Goal: Transaction & Acquisition: Purchase product/service

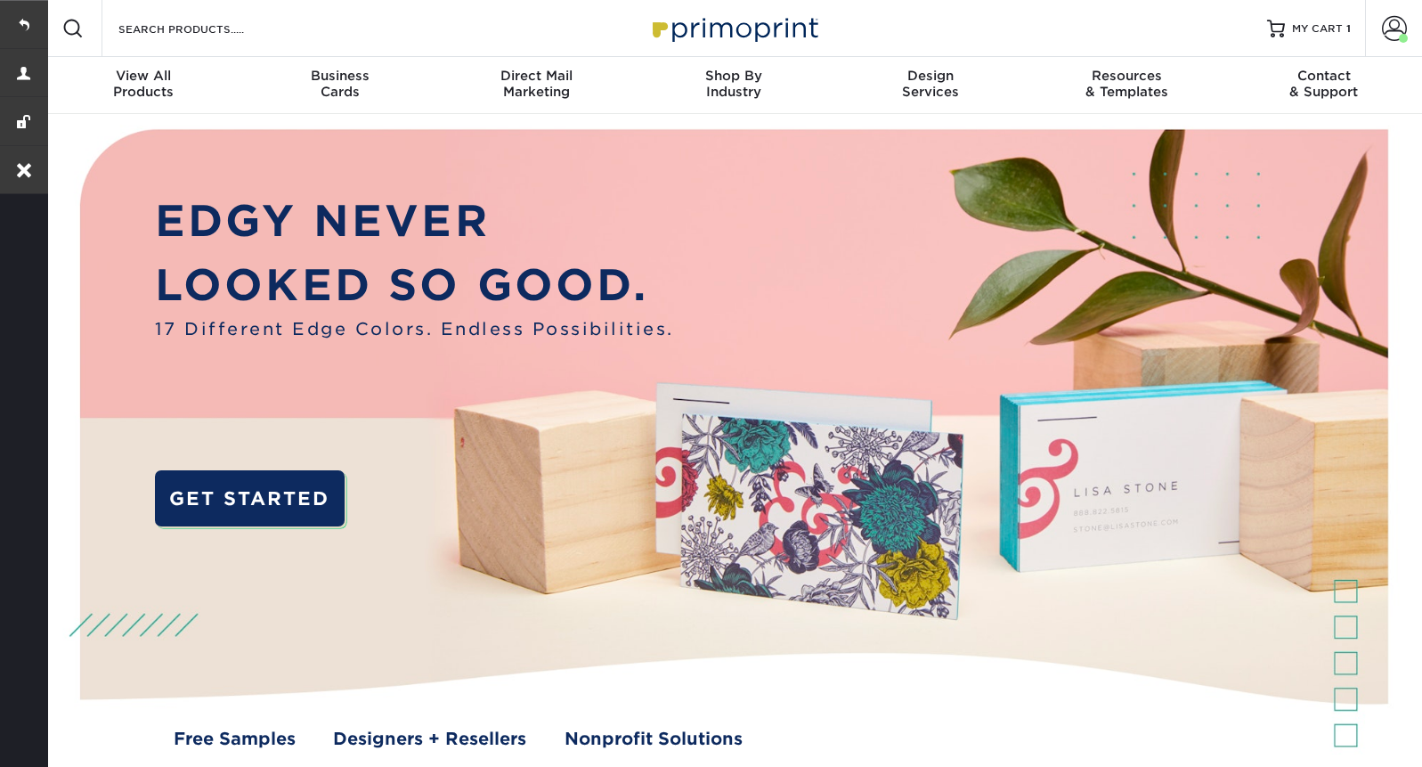
click at [1336, 28] on span "MY CART" at bounding box center [1317, 28] width 51 height 15
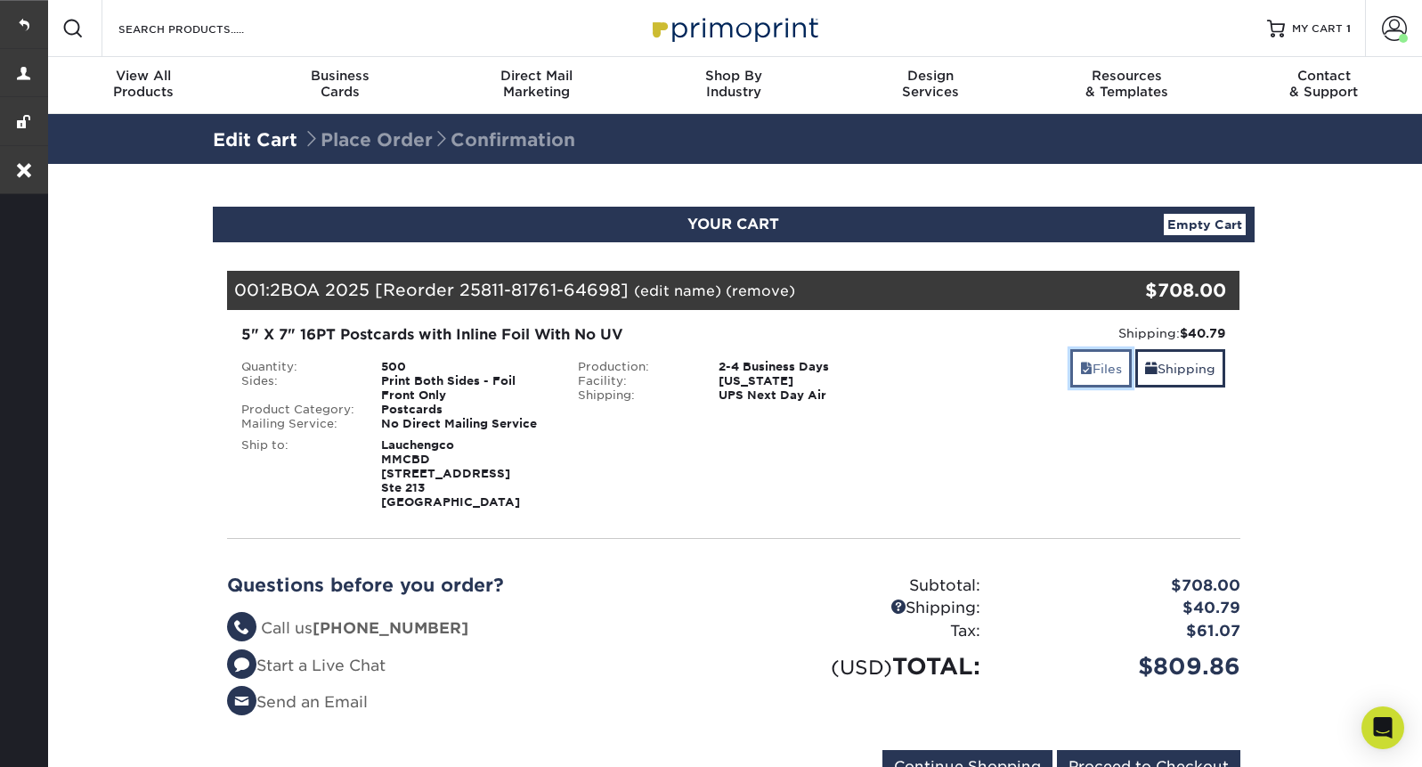
click at [1091, 374] on link "Files" at bounding box center [1100, 368] width 61 height 38
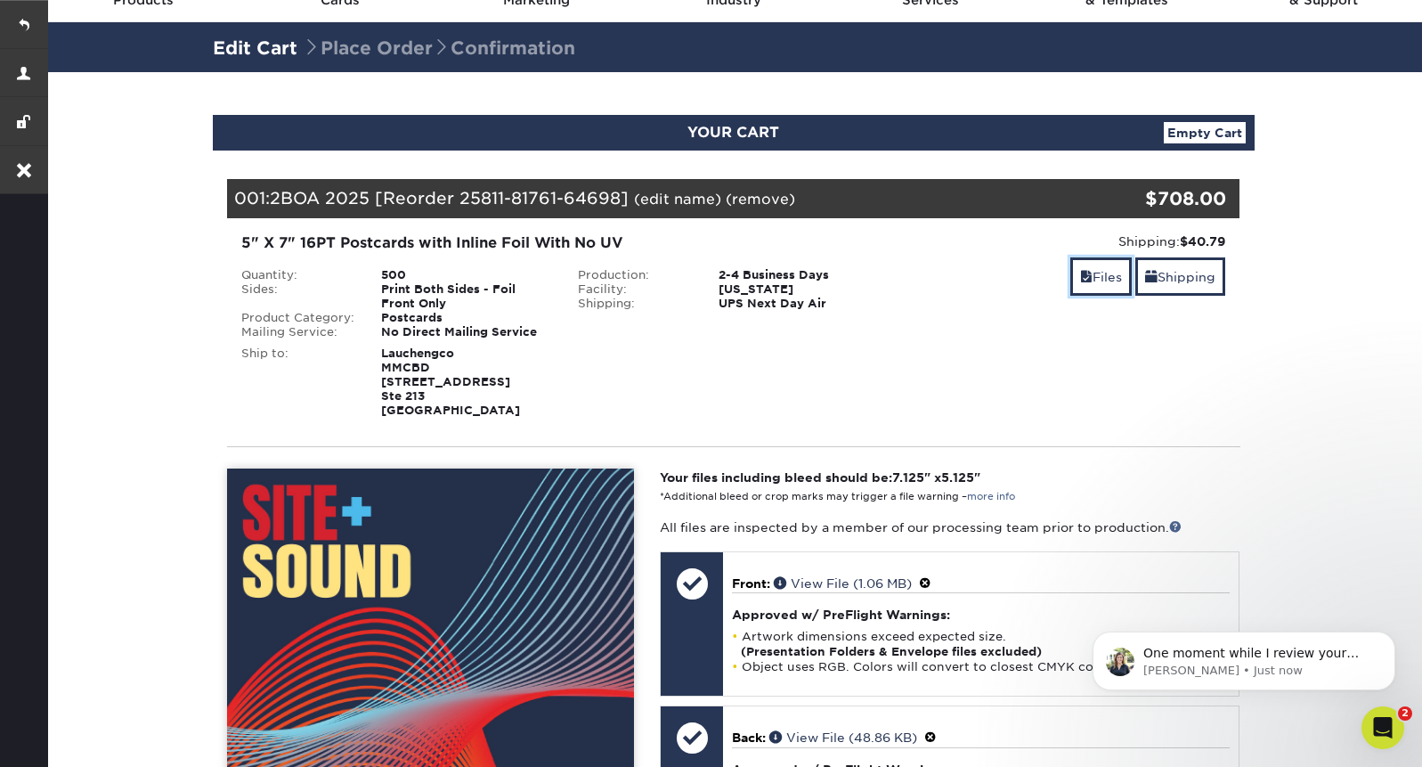
scroll to position [77, 0]
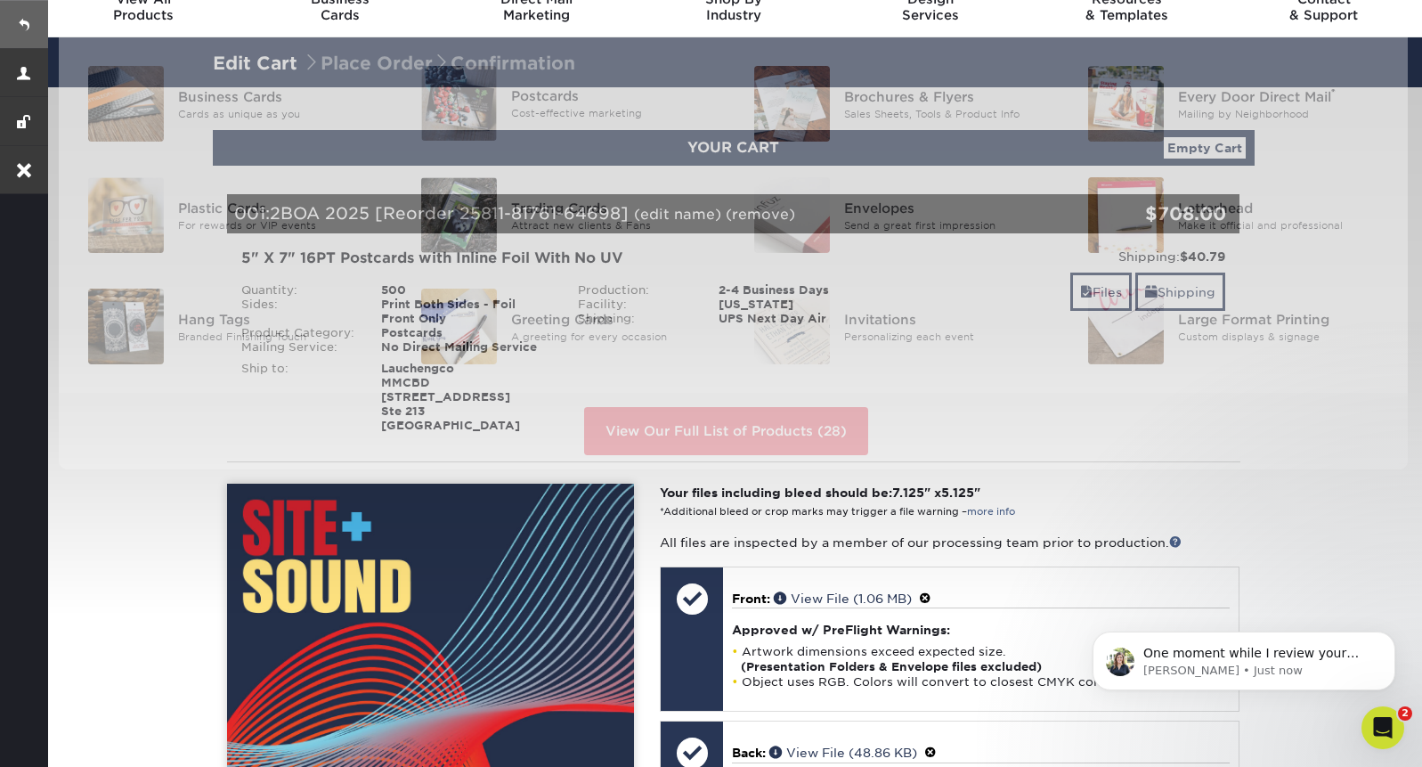
click at [26, 23] on link at bounding box center [24, 24] width 48 height 48
